Goal: Information Seeking & Learning: Learn about a topic

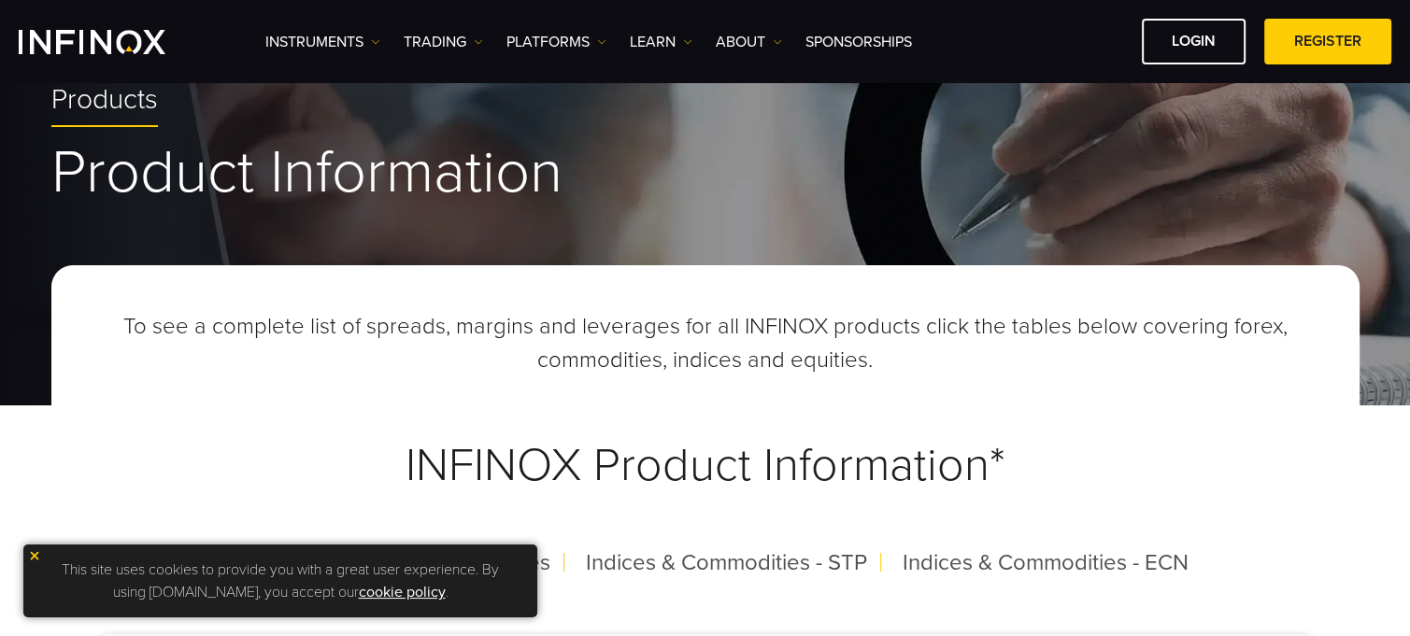
scroll to position [467, 0]
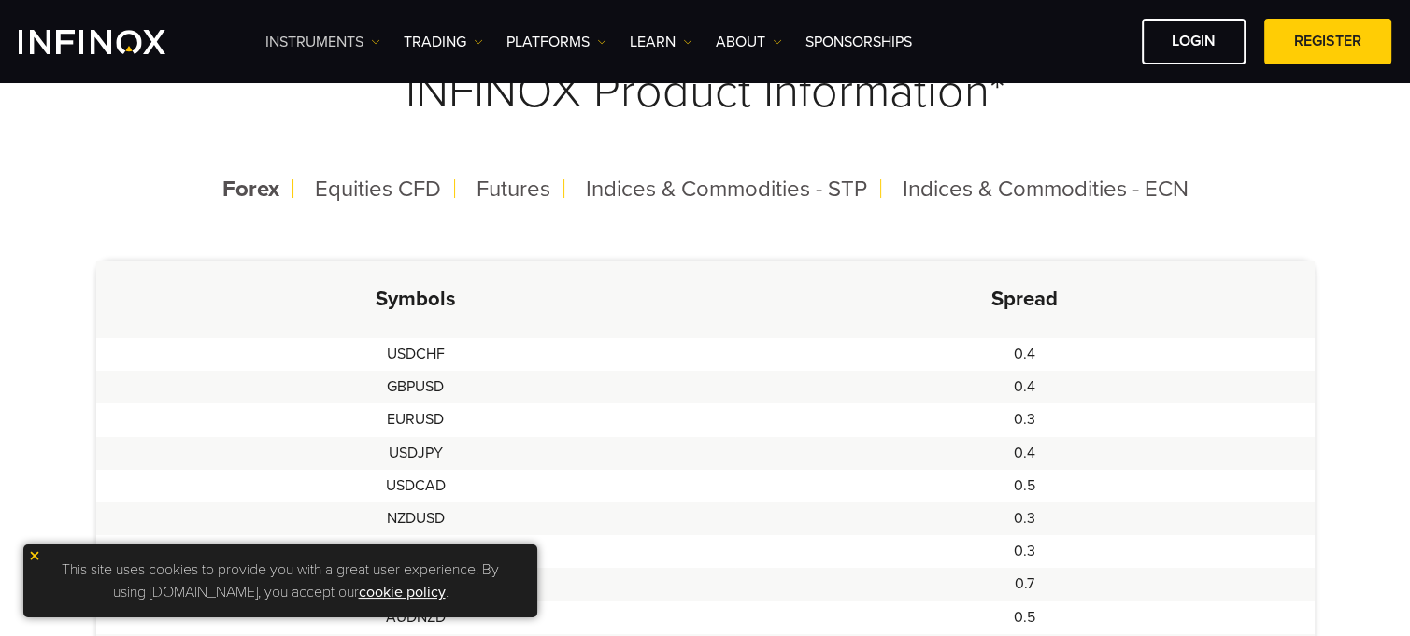
click at [367, 36] on link "Instruments" at bounding box center [322, 42] width 115 height 22
click at [363, 133] on link "Product Information" at bounding box center [346, 141] width 163 height 40
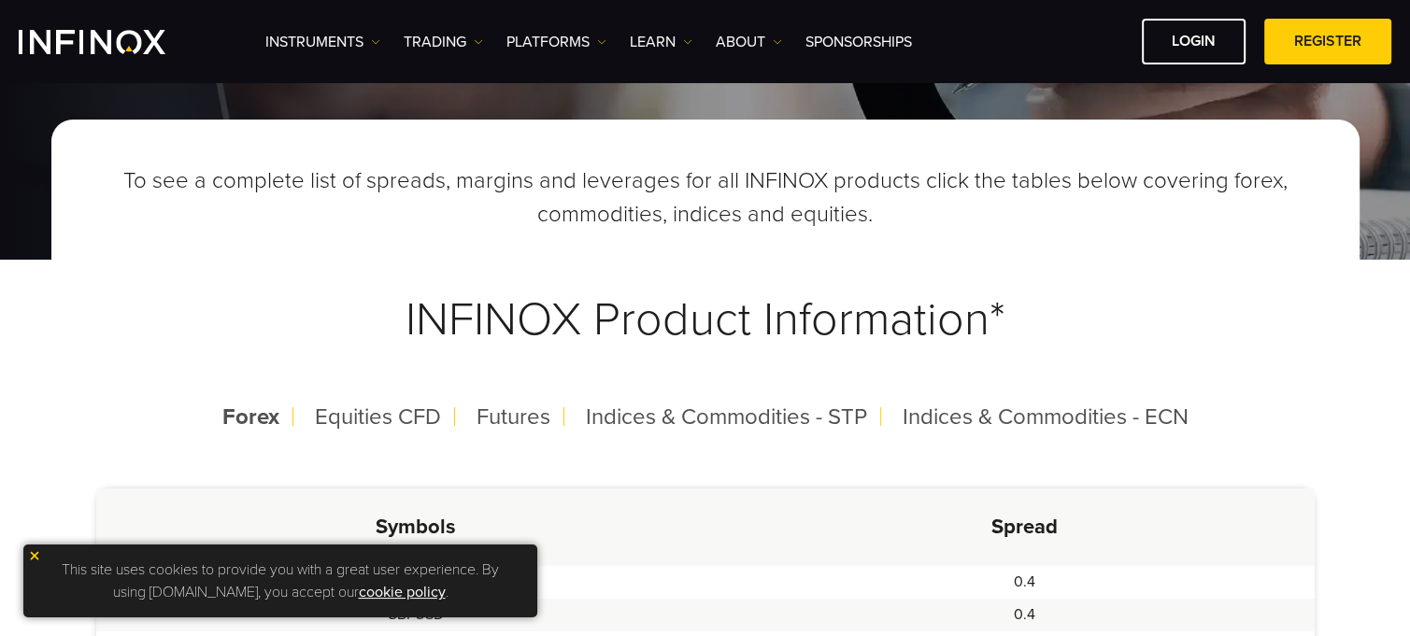
click at [36, 558] on img at bounding box center [34, 555] width 13 height 13
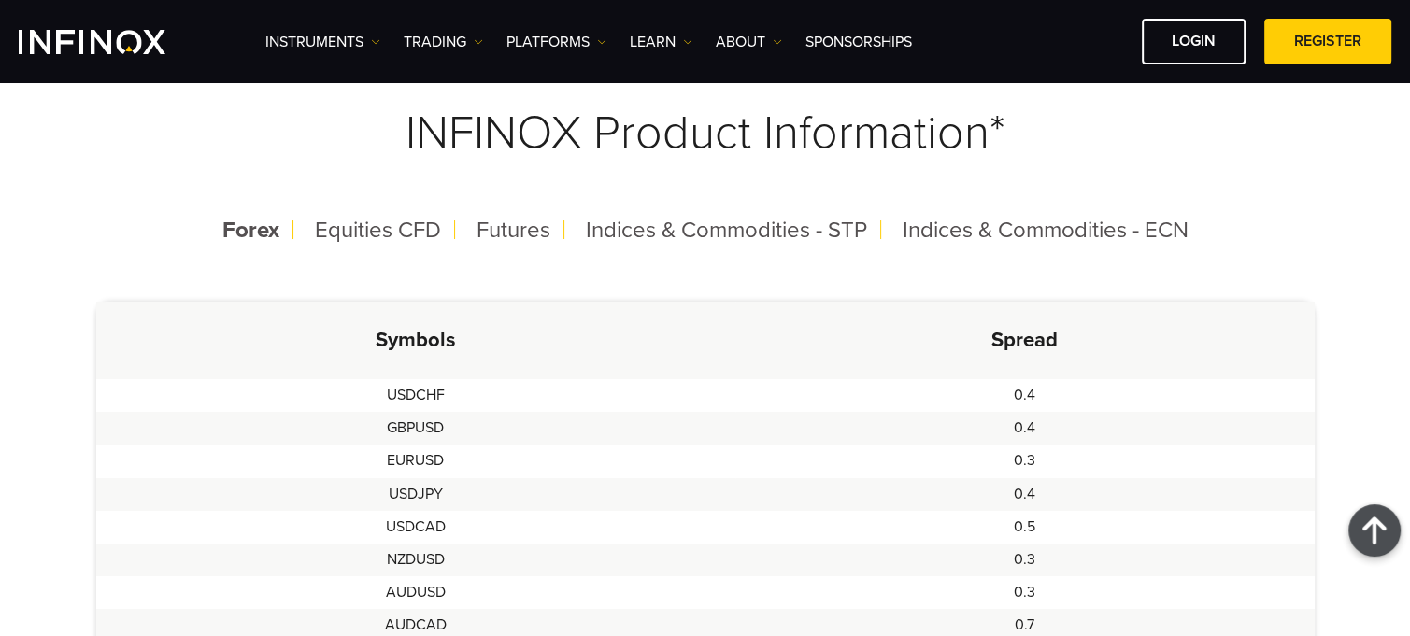
scroll to position [280, 0]
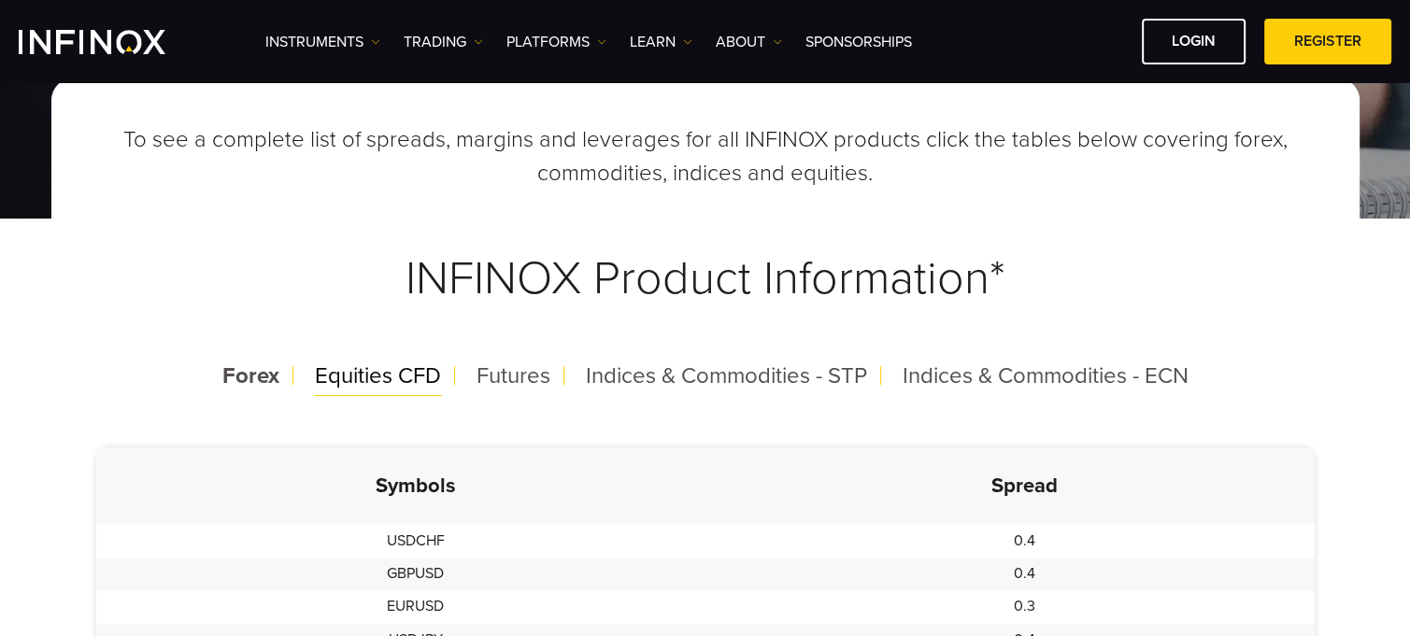
click at [388, 381] on span "Equities CFD" at bounding box center [378, 375] width 126 height 27
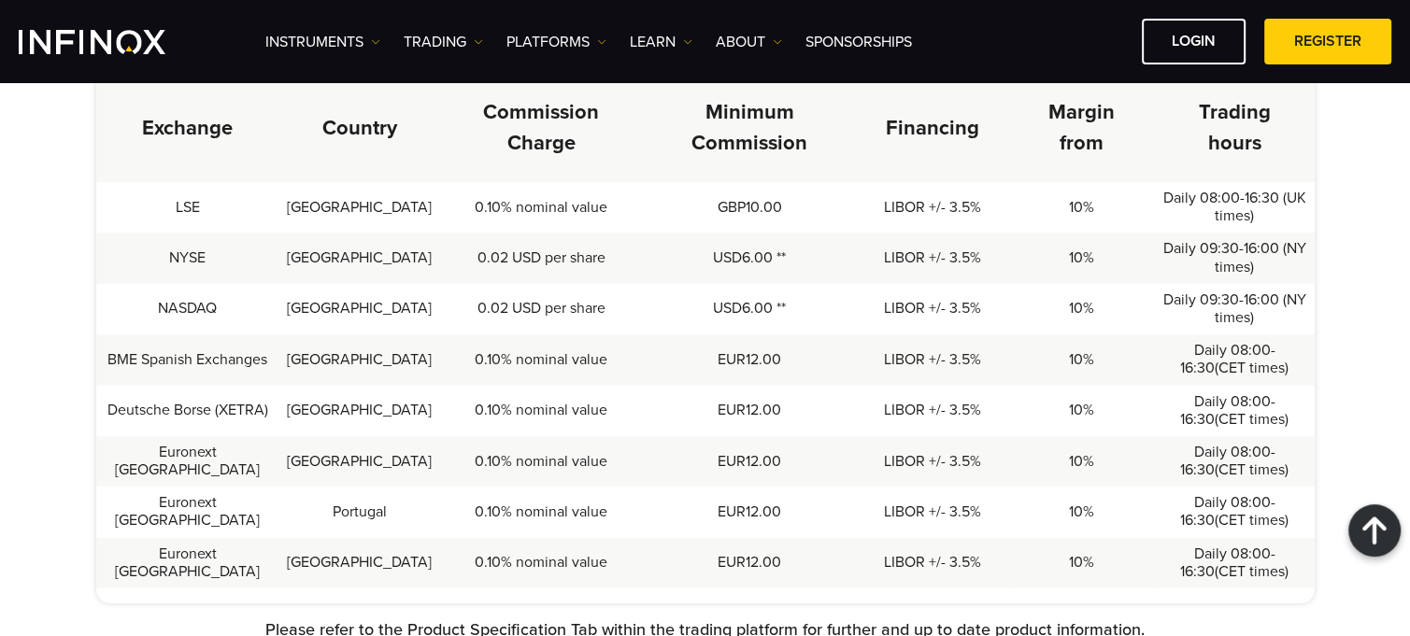
scroll to position [467, 0]
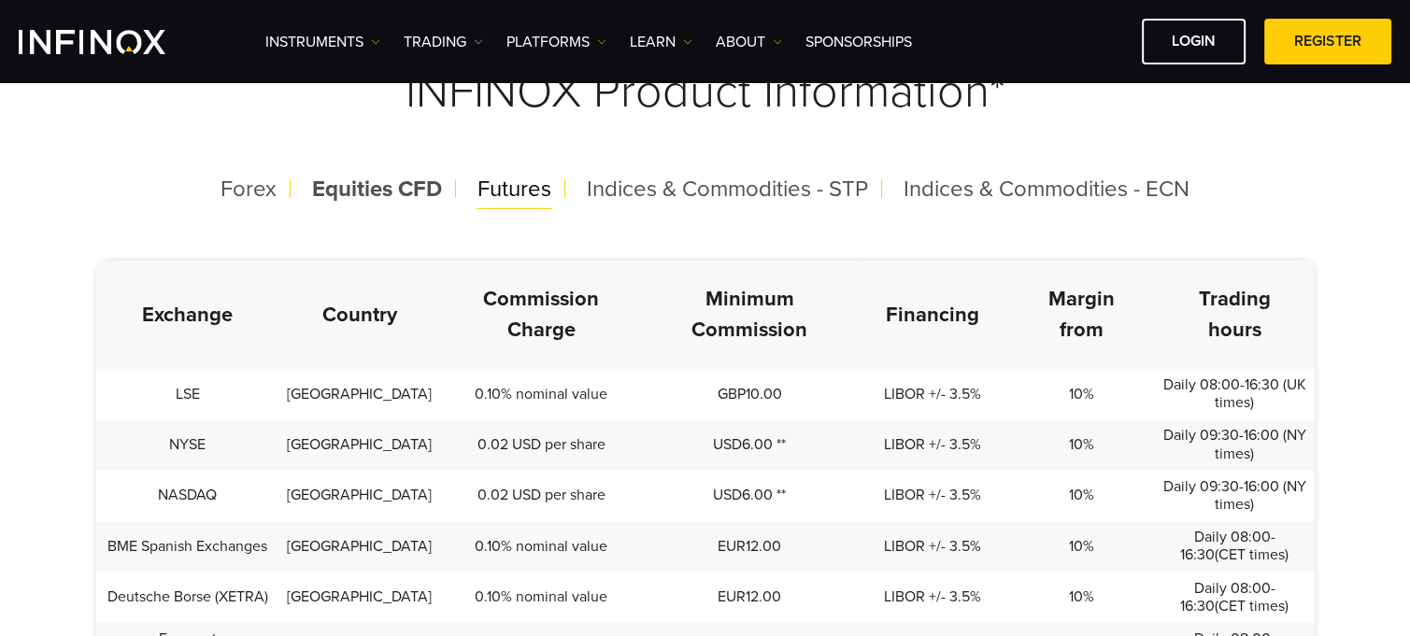
click at [516, 192] on span "Futures" at bounding box center [514, 189] width 74 height 27
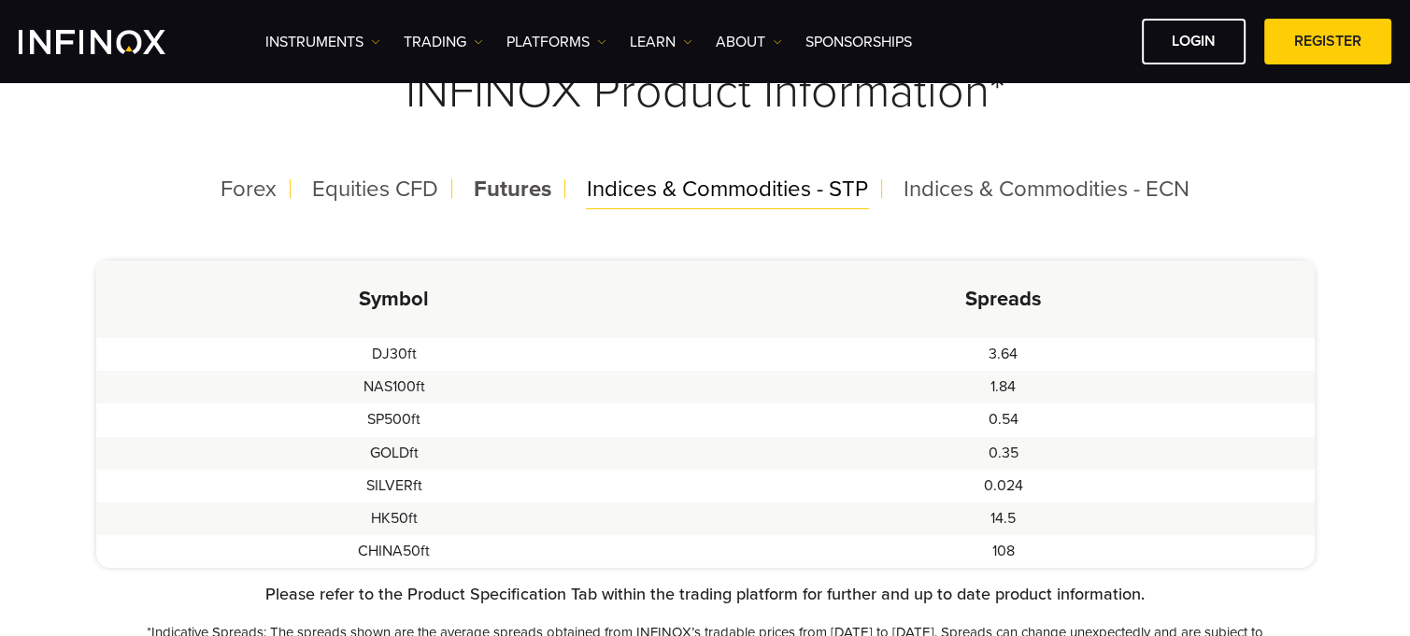
scroll to position [0, 0]
click at [636, 190] on span "Indices & Commodities - STP" at bounding box center [727, 189] width 281 height 27
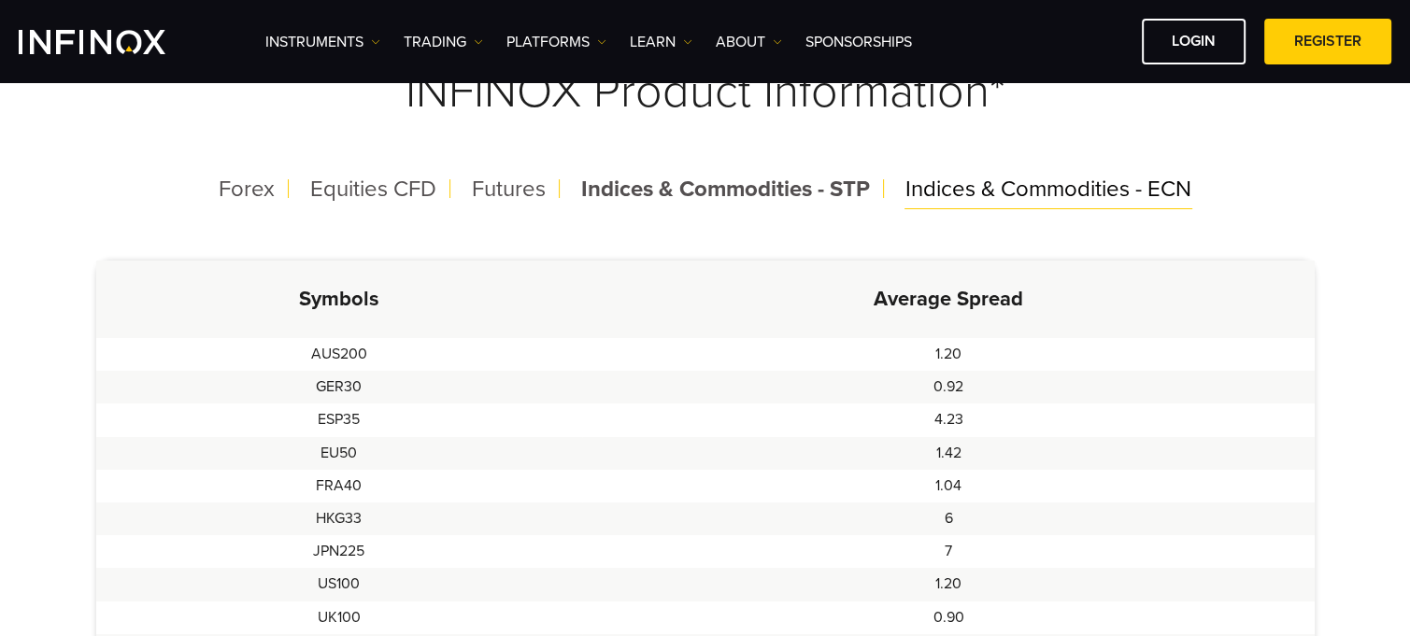
click at [957, 203] on div "Indices & Commodities - ECN" at bounding box center [1048, 189] width 316 height 49
click at [777, 187] on span "Indices & Commodities - STP" at bounding box center [722, 189] width 281 height 27
click at [490, 186] on span "Futures" at bounding box center [509, 189] width 74 height 27
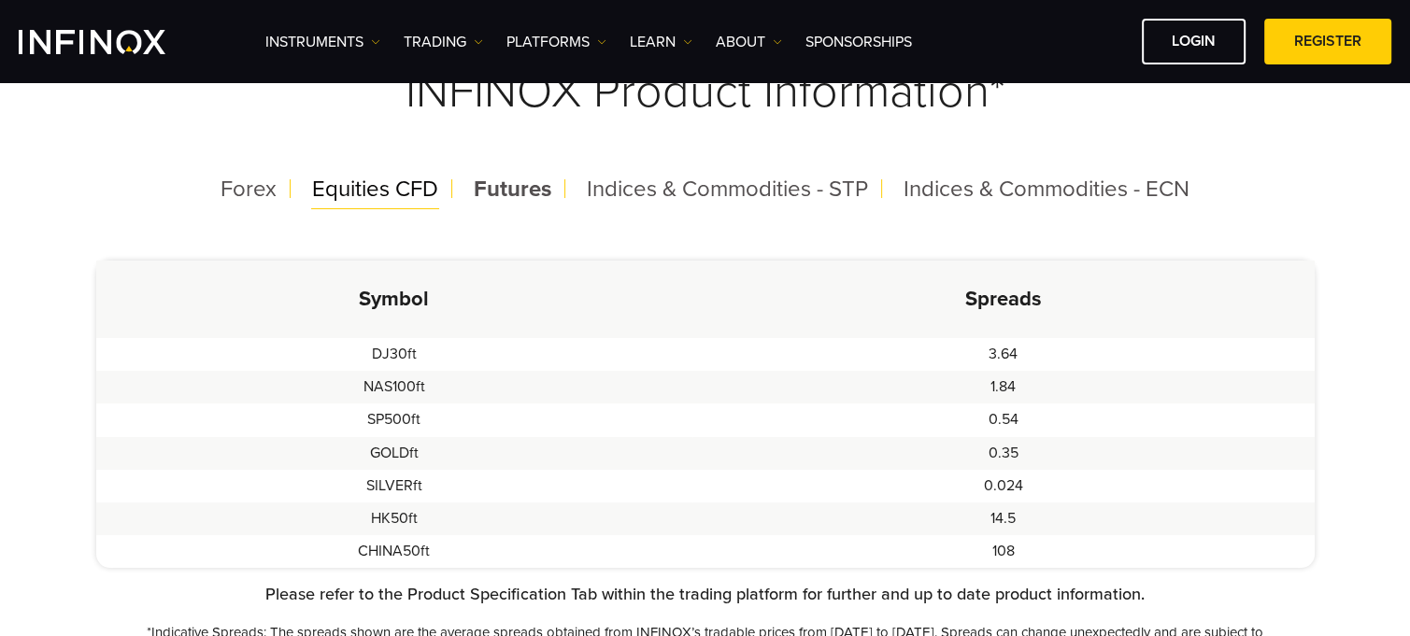
click at [403, 189] on span "Equities CFD" at bounding box center [375, 189] width 126 height 27
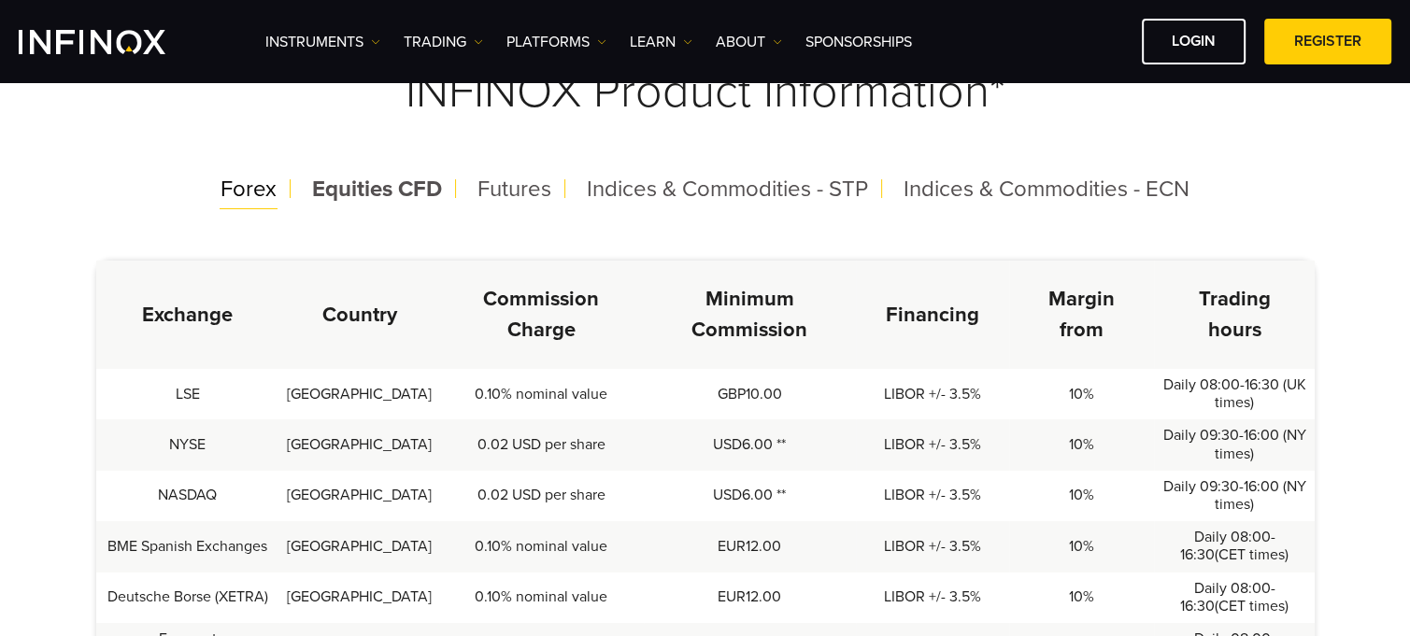
click at [254, 196] on span "Forex" at bounding box center [248, 189] width 56 height 27
